Goal: Find specific page/section: Find specific page/section

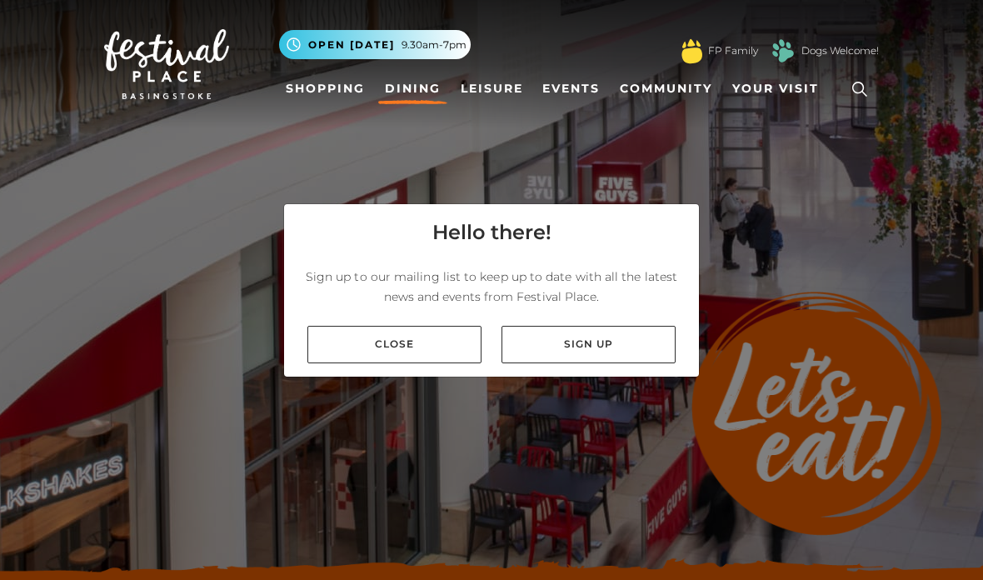
click at [402, 363] on link "Close" at bounding box center [394, 344] width 174 height 37
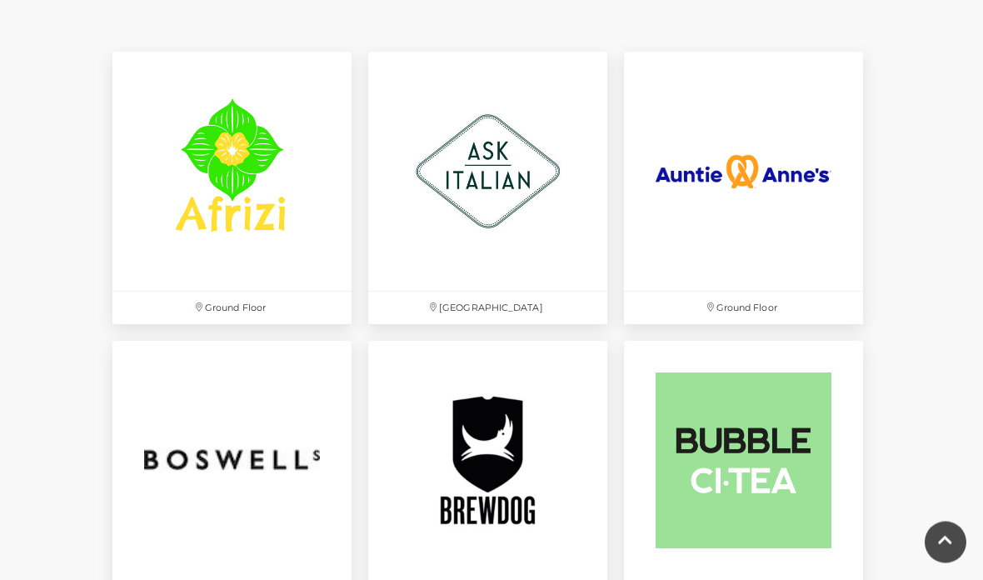
scroll to position [1056, 0]
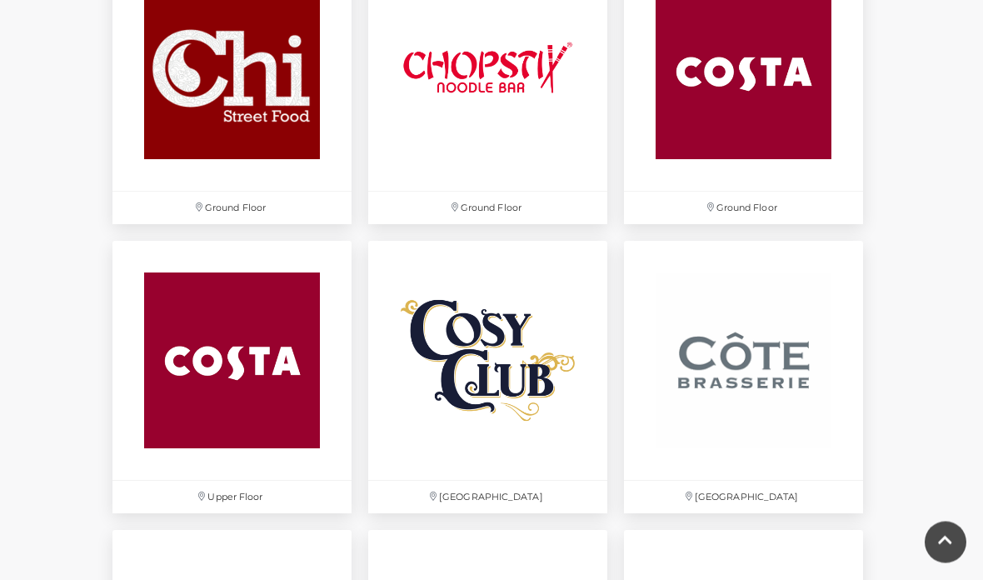
scroll to position [2024, 0]
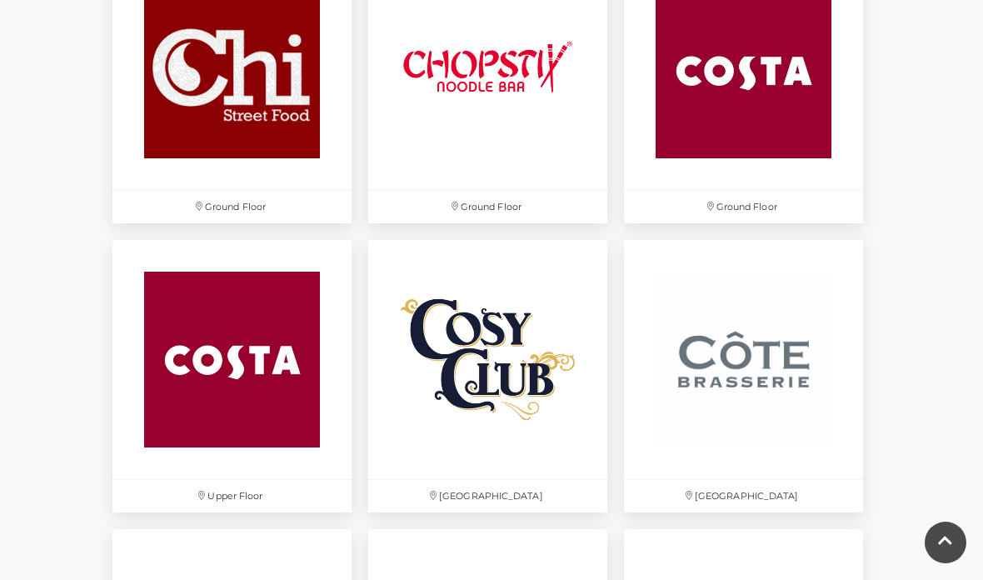
click at [768, 372] on img at bounding box center [743, 359] width 239 height 239
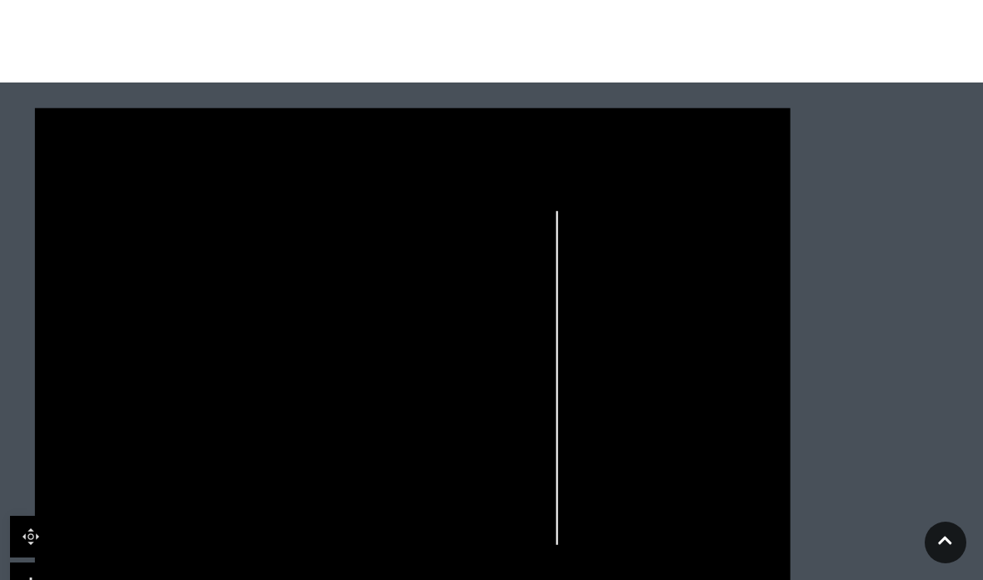
scroll to position [1288, 0]
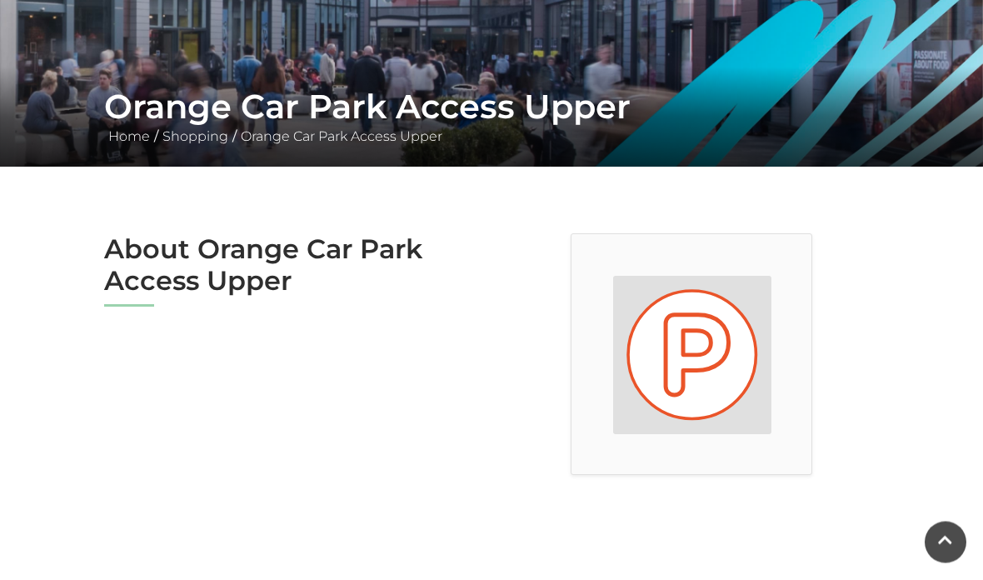
scroll to position [263, 0]
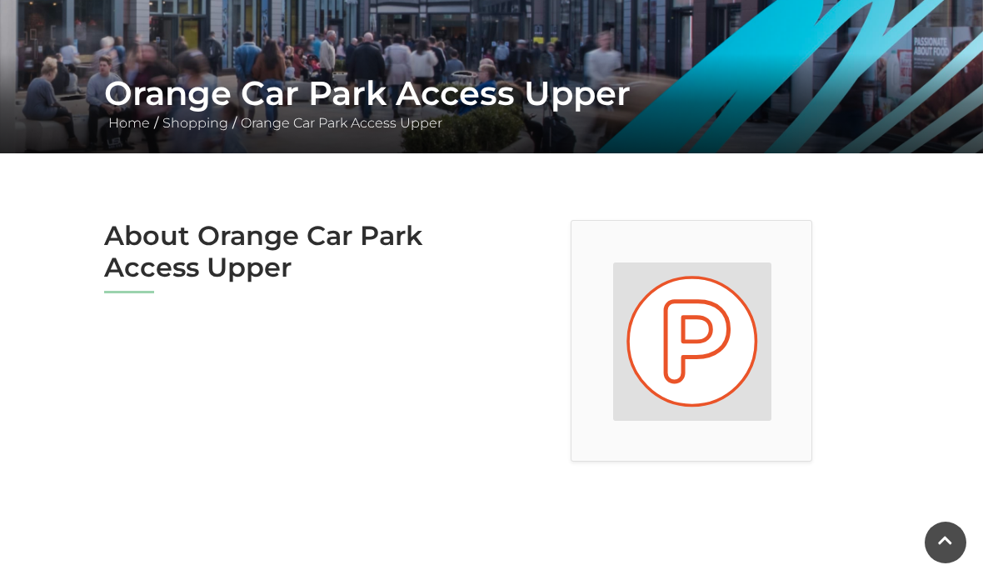
click at [247, 253] on h2 "About Orange Car Park Access Upper" at bounding box center [291, 252] width 375 height 64
click at [305, 244] on h2 "About Orange Car Park Access Upper" at bounding box center [291, 252] width 375 height 64
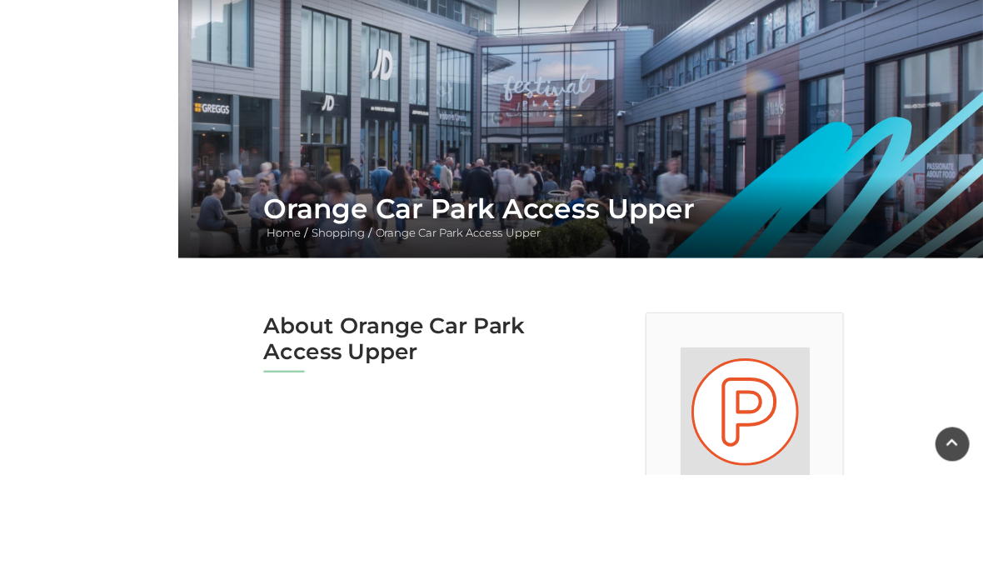
scroll to position [102, 0]
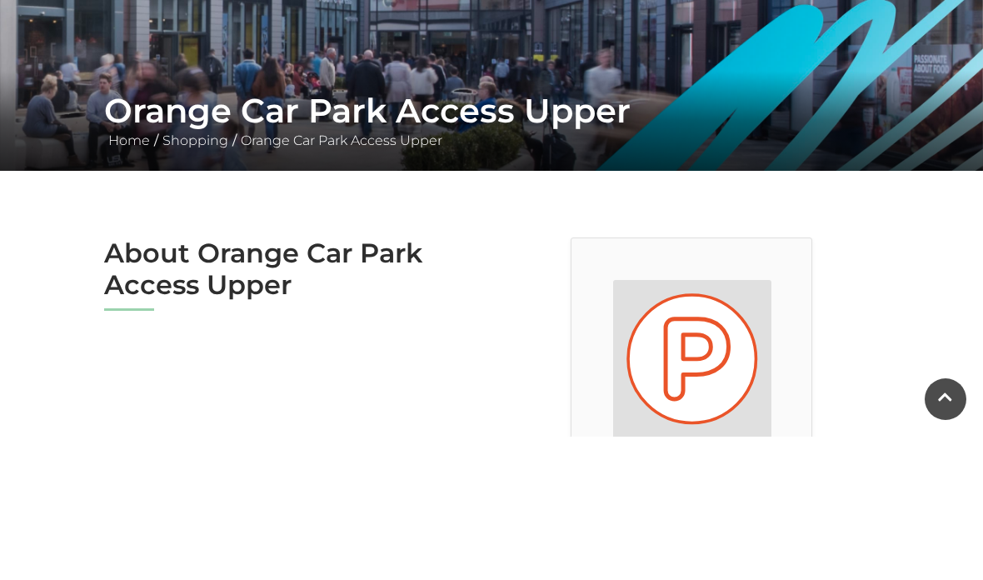
click at [723, 423] on img at bounding box center [692, 502] width 158 height 158
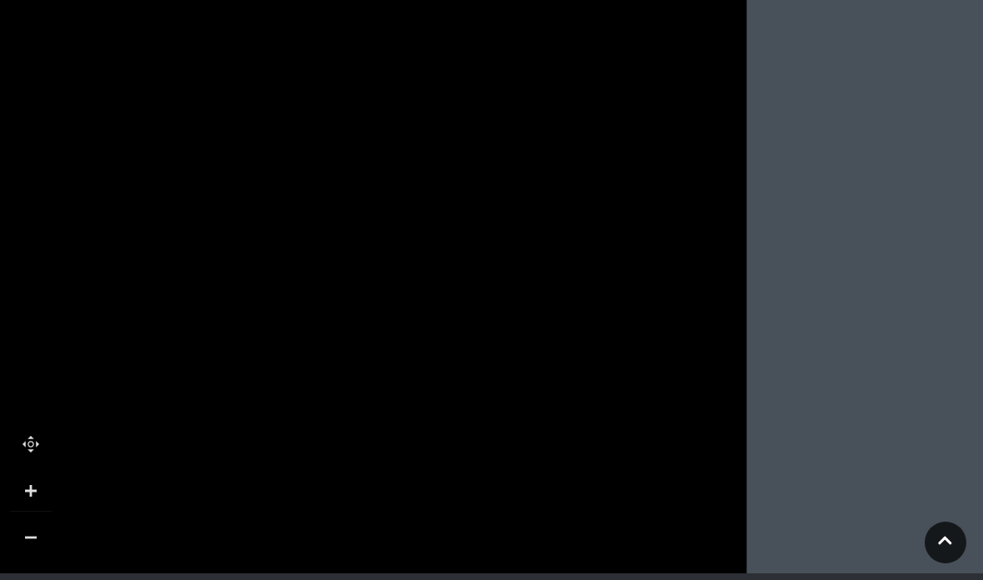
scroll to position [899, 0]
